Goal: Task Accomplishment & Management: Manage account settings

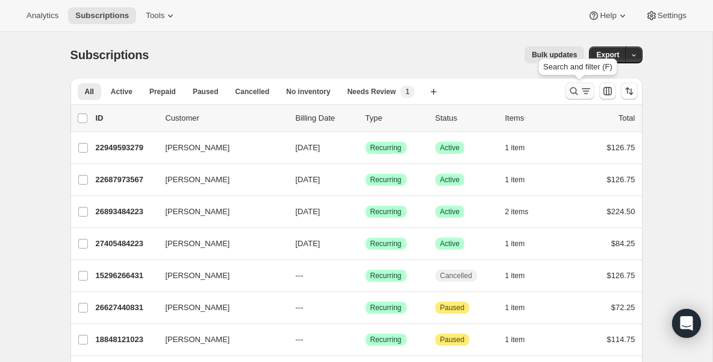
click at [574, 87] on icon "Search and filter results" at bounding box center [574, 91] width 12 height 12
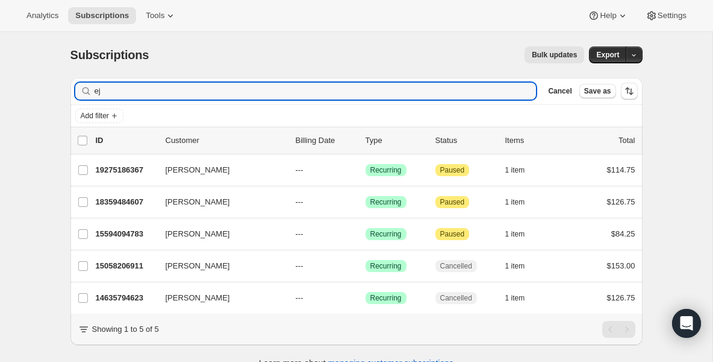
drag, startPoint x: 118, startPoint y: 92, endPoint x: 34, endPoint y: 92, distance: 84.4
click at [36, 92] on div "Subscriptions. This page is ready Subscriptions Bulk updates More actions Bulk …" at bounding box center [356, 213] width 713 height 362
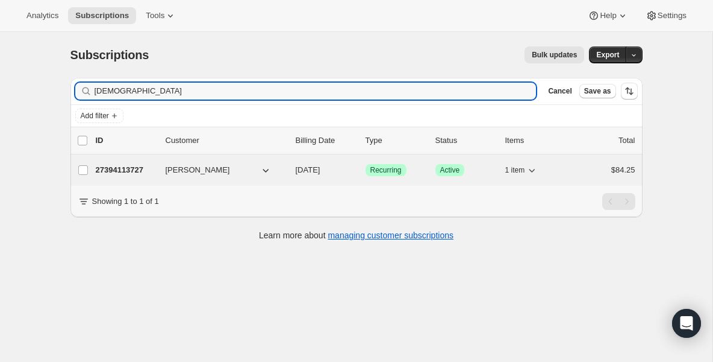
type input "[DEMOGRAPHIC_DATA]"
click at [130, 175] on p "27394113727" at bounding box center [126, 170] width 60 height 12
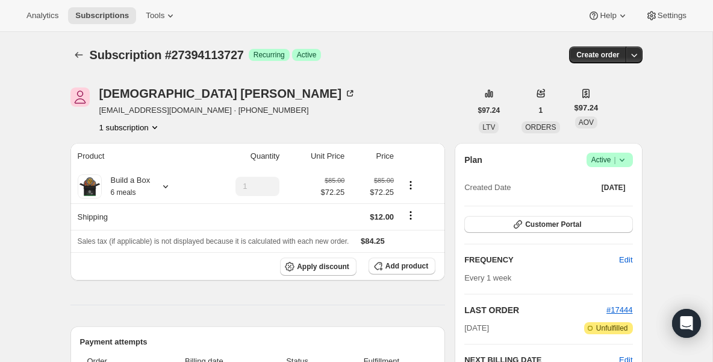
click at [627, 166] on span "Success Active |" at bounding box center [610, 159] width 46 height 14
click at [615, 186] on span "Pause subscription" at bounding box center [605, 183] width 66 height 9
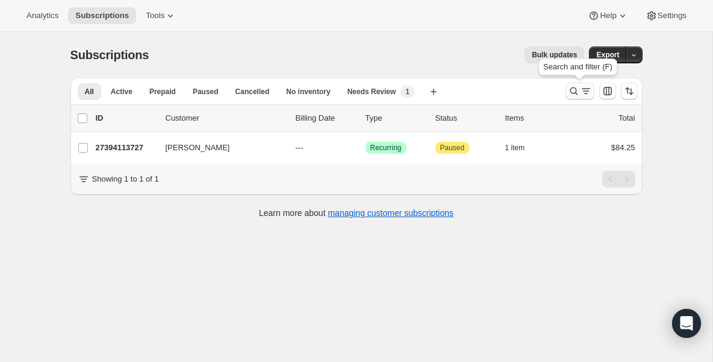
click at [572, 93] on icon "Search and filter results" at bounding box center [574, 91] width 8 height 8
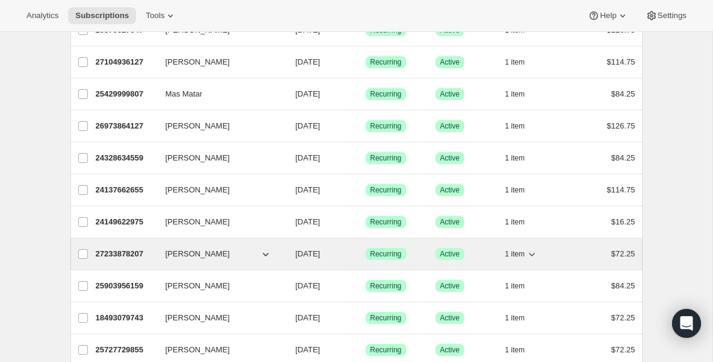
scroll to position [169, 0]
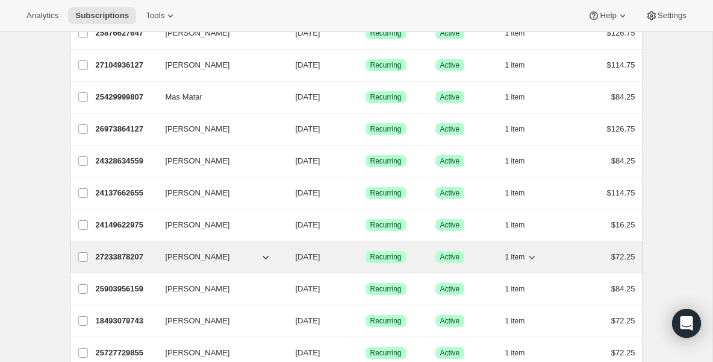
click at [119, 252] on p "27233878207" at bounding box center [126, 257] width 60 height 12
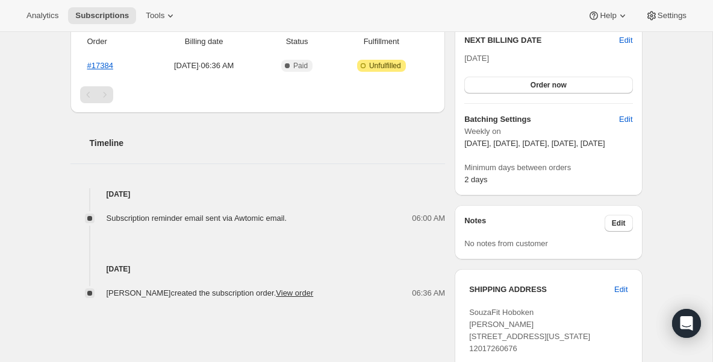
scroll to position [337, 0]
